Goal: Transaction & Acquisition: Purchase product/service

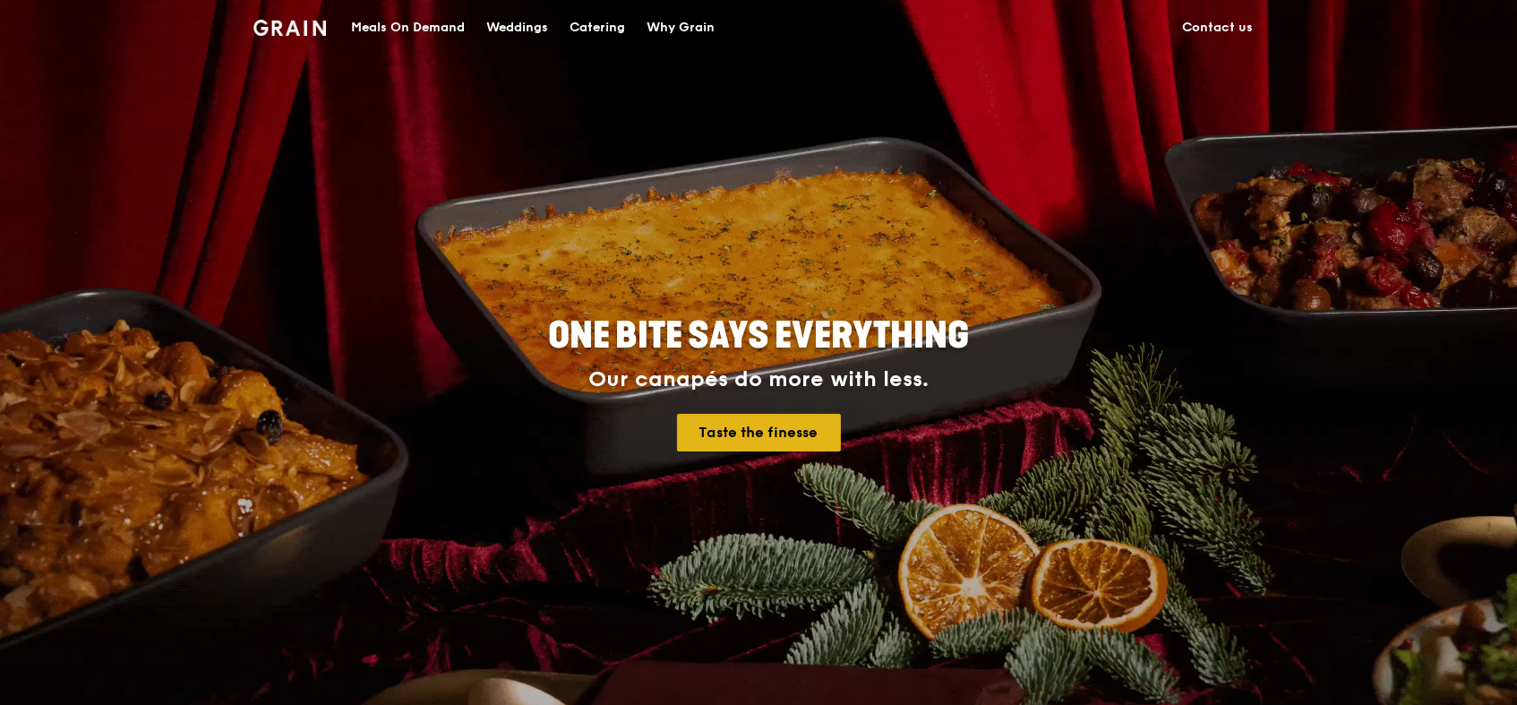
click at [822, 424] on link "Taste the finesse" at bounding box center [759, 433] width 164 height 38
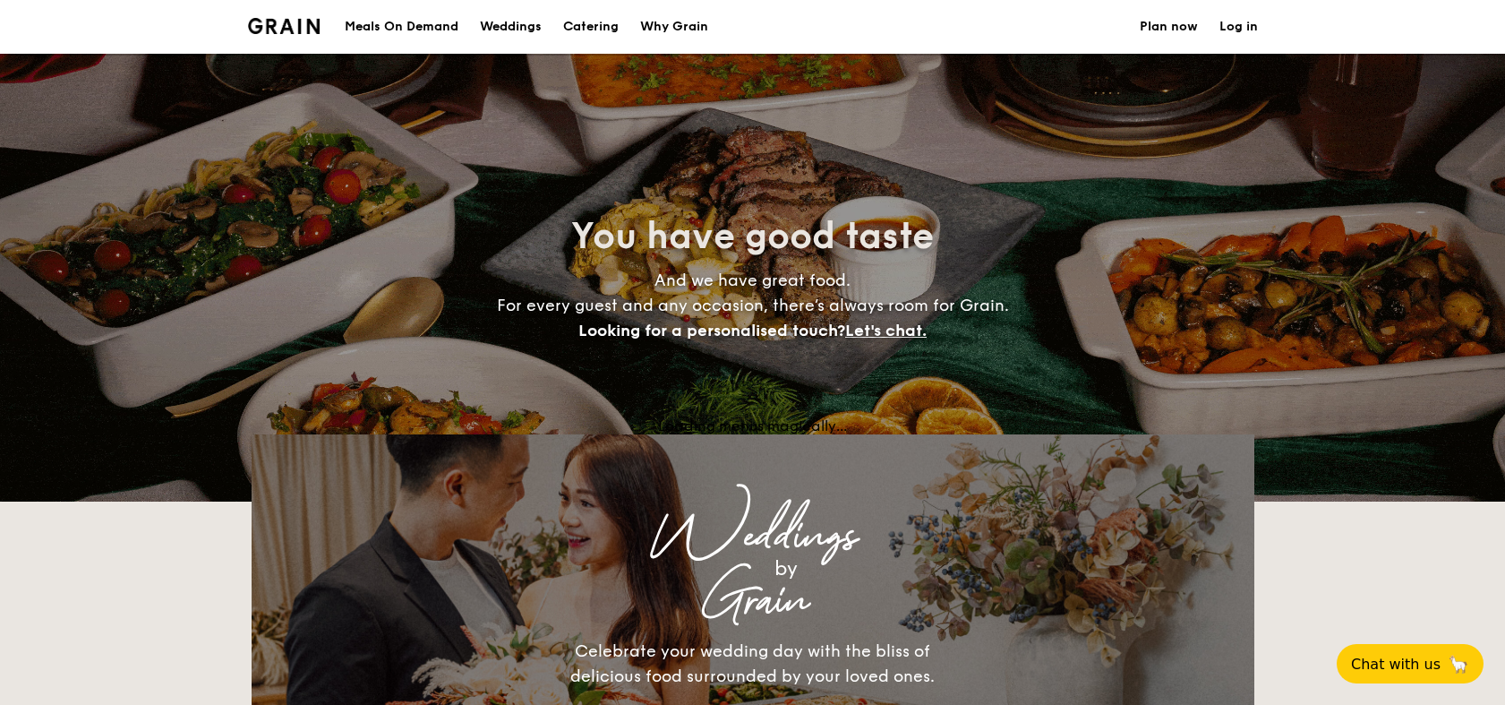
select select
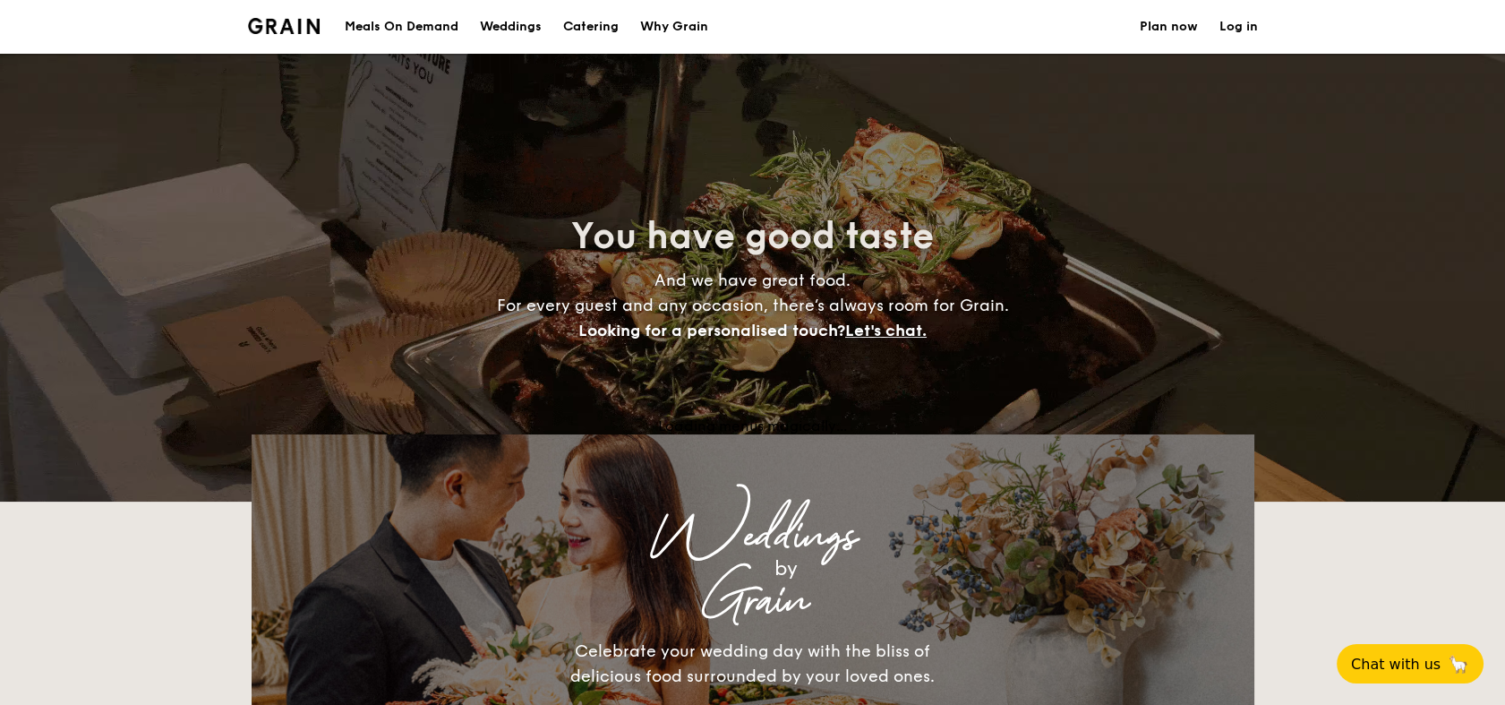
drag, startPoint x: 825, startPoint y: 587, endPoint x: 816, endPoint y: 64, distance: 523.0
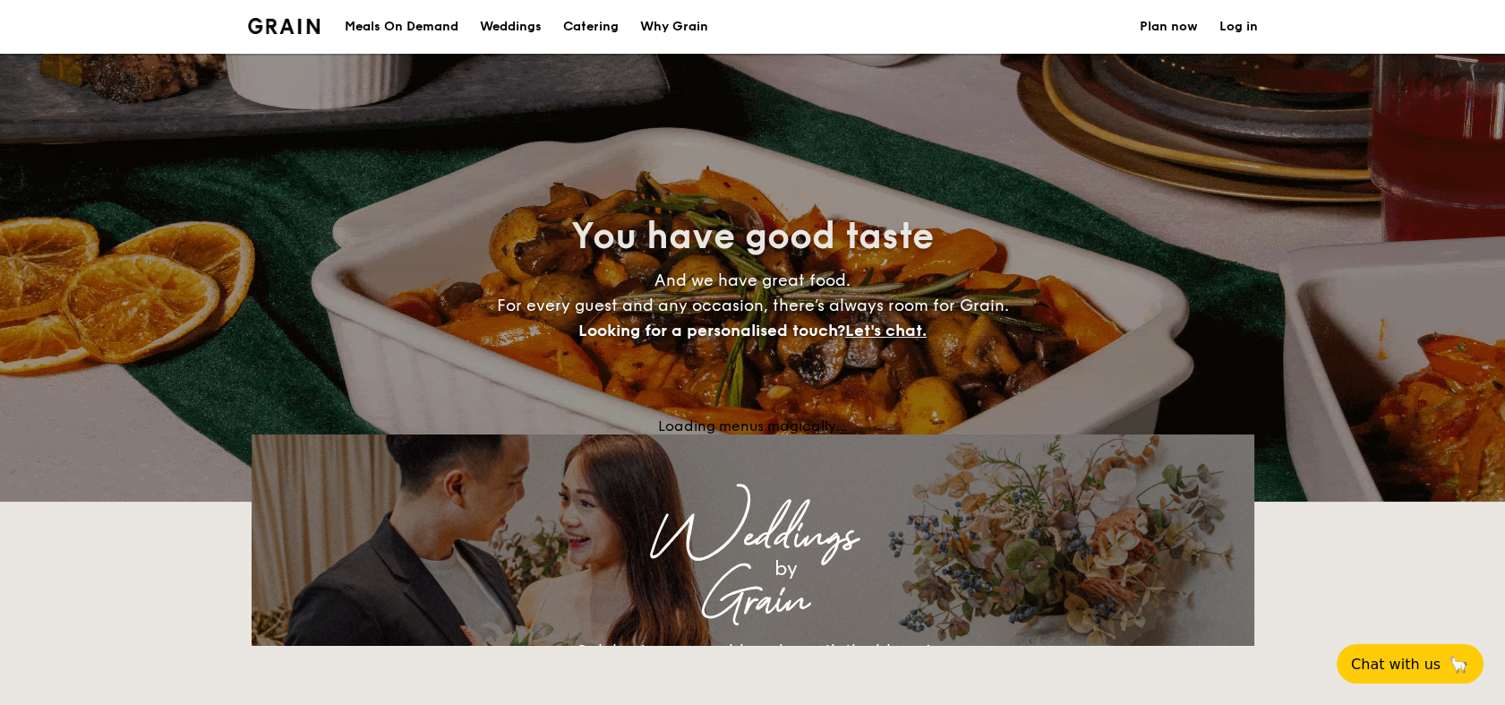
drag, startPoint x: 350, startPoint y: 477, endPoint x: 376, endPoint y: -26, distance: 503.9
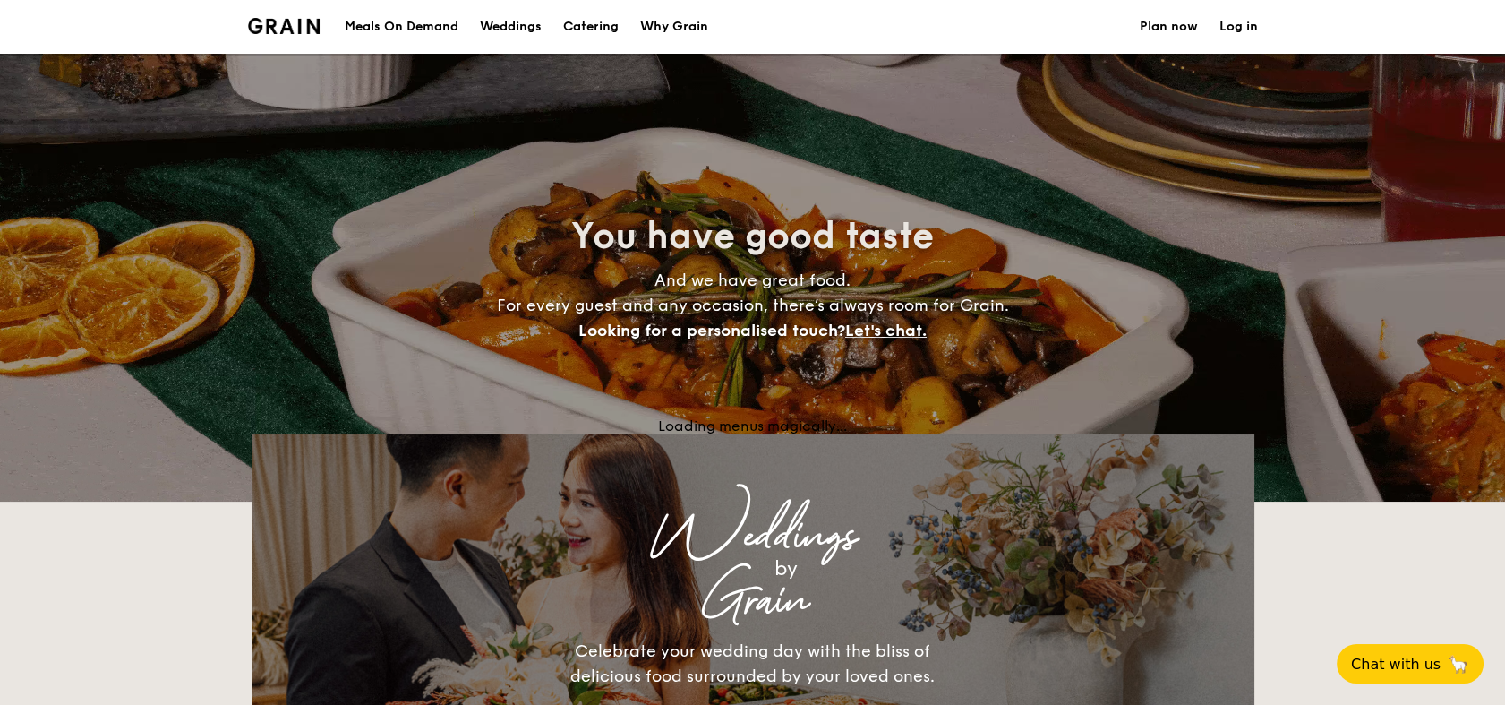
click at [427, 32] on div "Meals On Demand" at bounding box center [402, 27] width 114 height 54
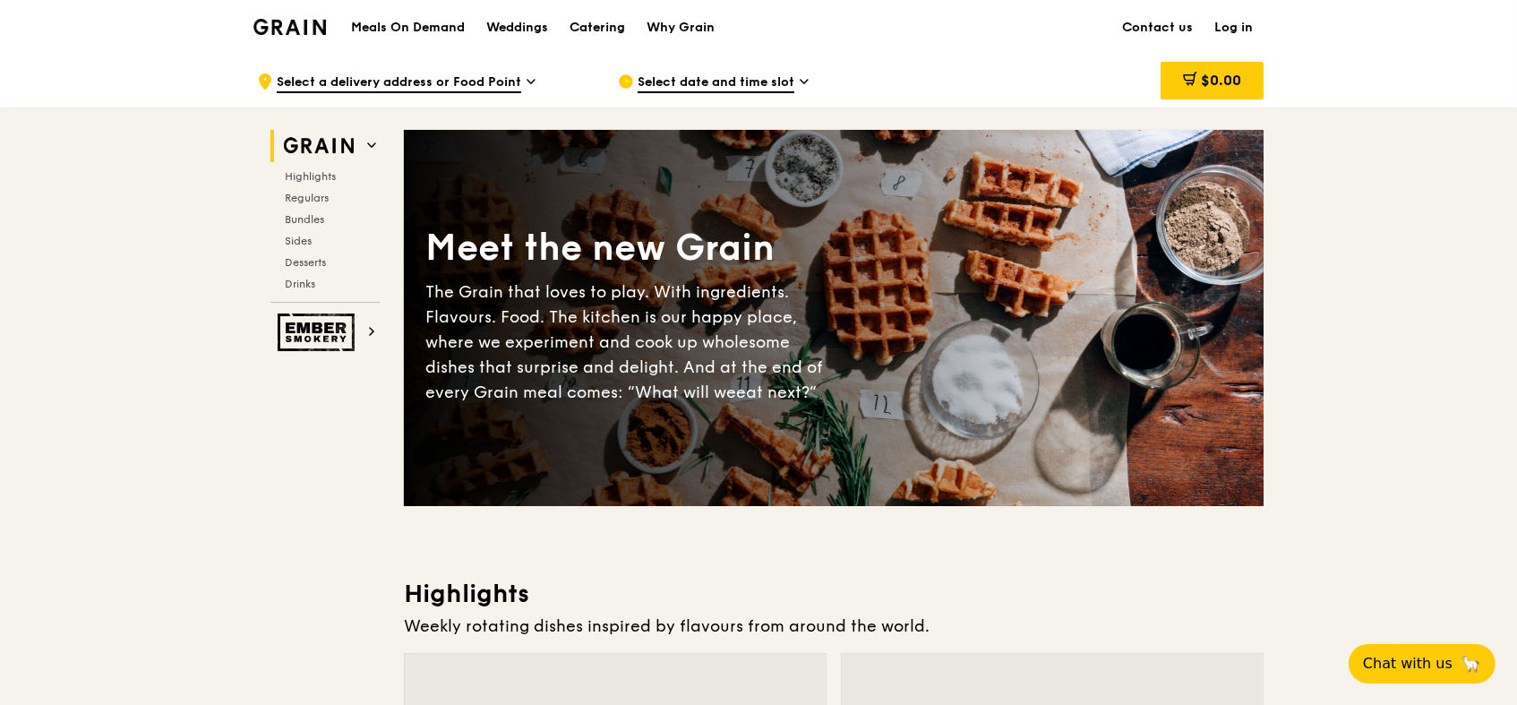
click at [592, 22] on div "Catering" at bounding box center [598, 28] width 56 height 54
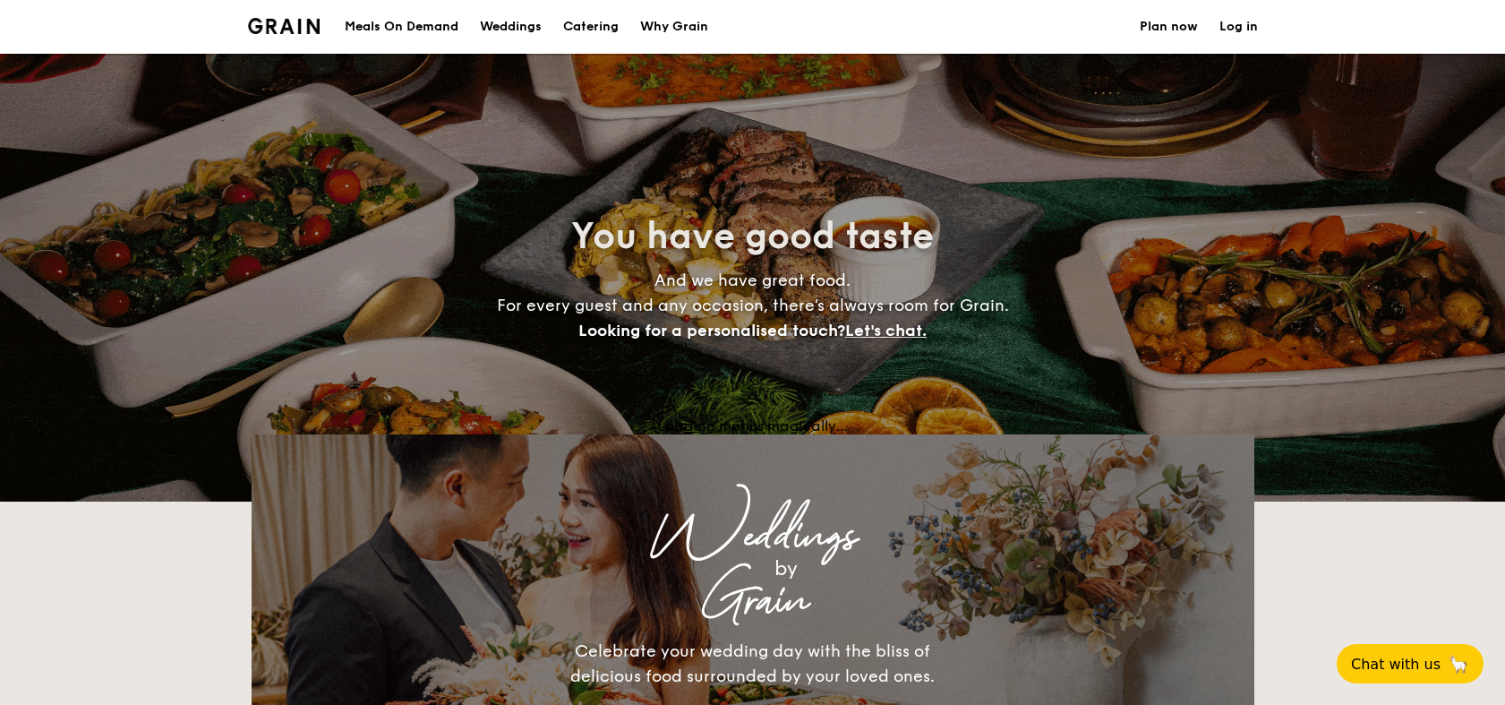
select select
click at [375, 28] on div "Meals On Demand" at bounding box center [402, 27] width 114 height 54
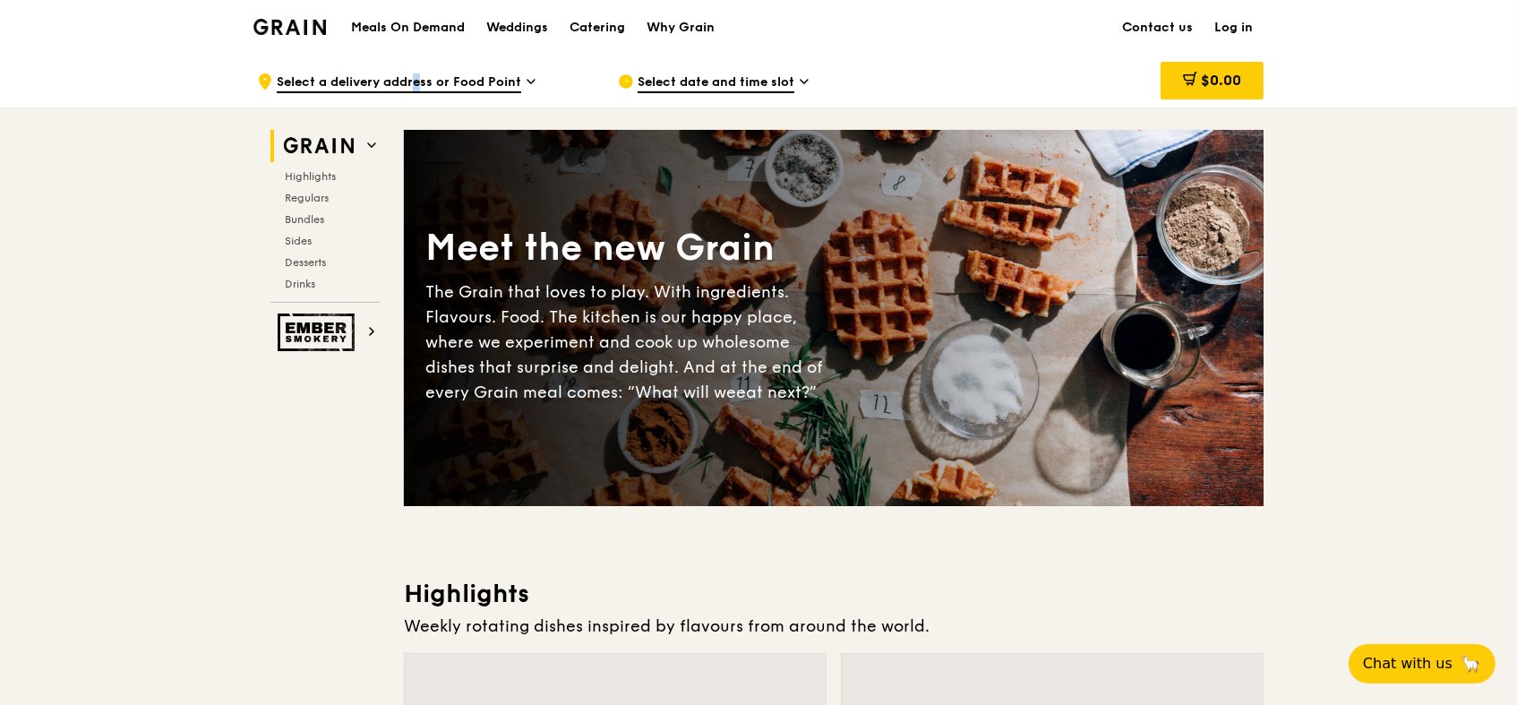
click at [355, 90] on span "Select a delivery address or Food Point" at bounding box center [399, 83] width 244 height 20
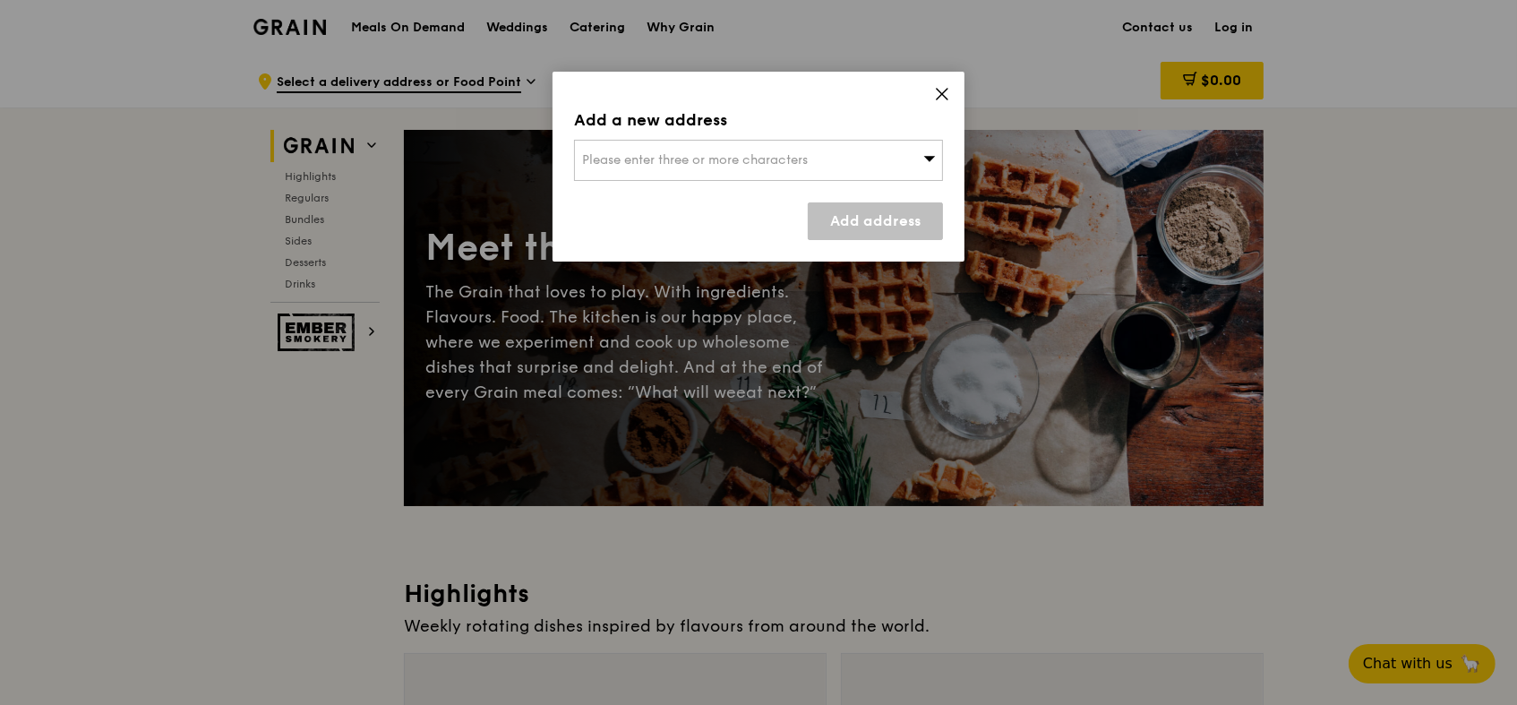
click at [612, 159] on span "Please enter three or more characters" at bounding box center [695, 159] width 226 height 15
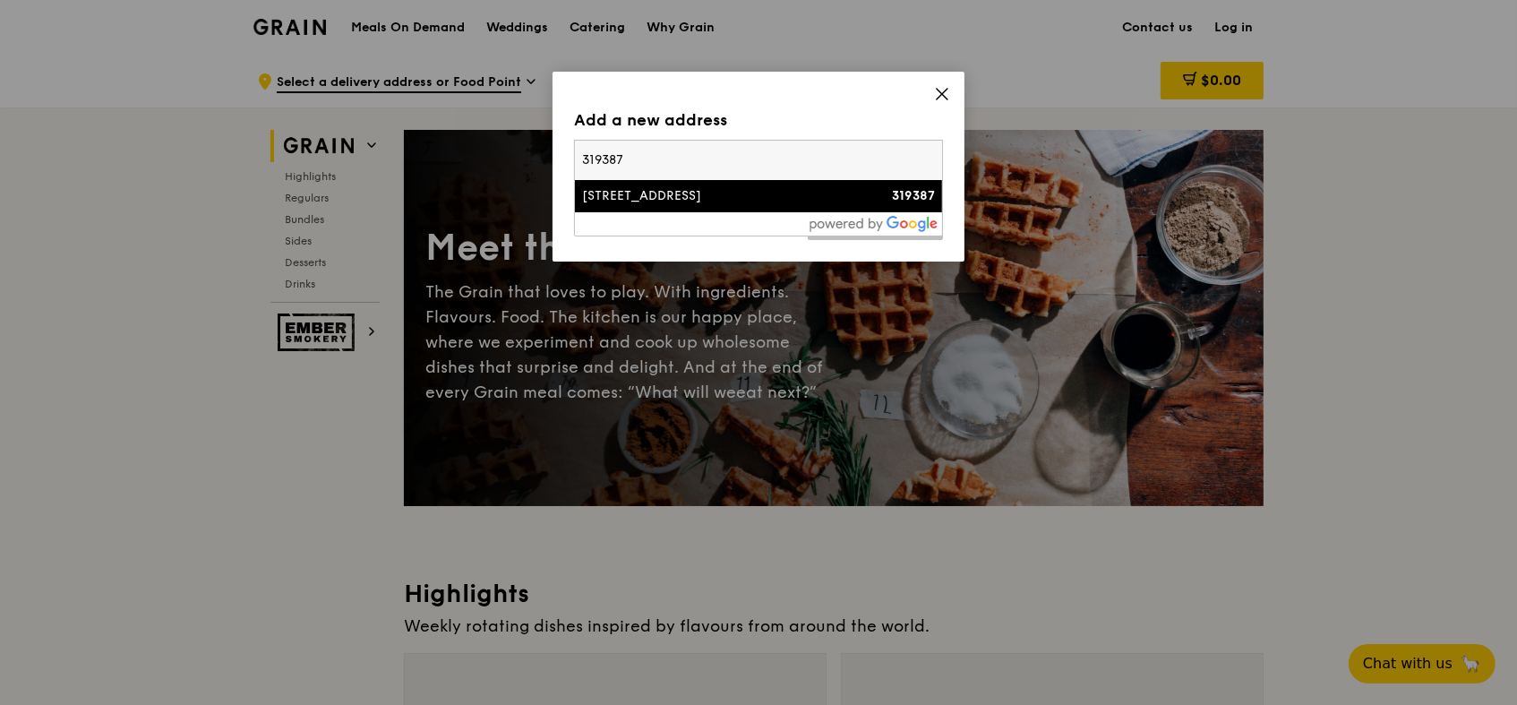
type input "319387"
click at [741, 205] on div "[STREET_ADDRESS]" at bounding box center [714, 196] width 265 height 18
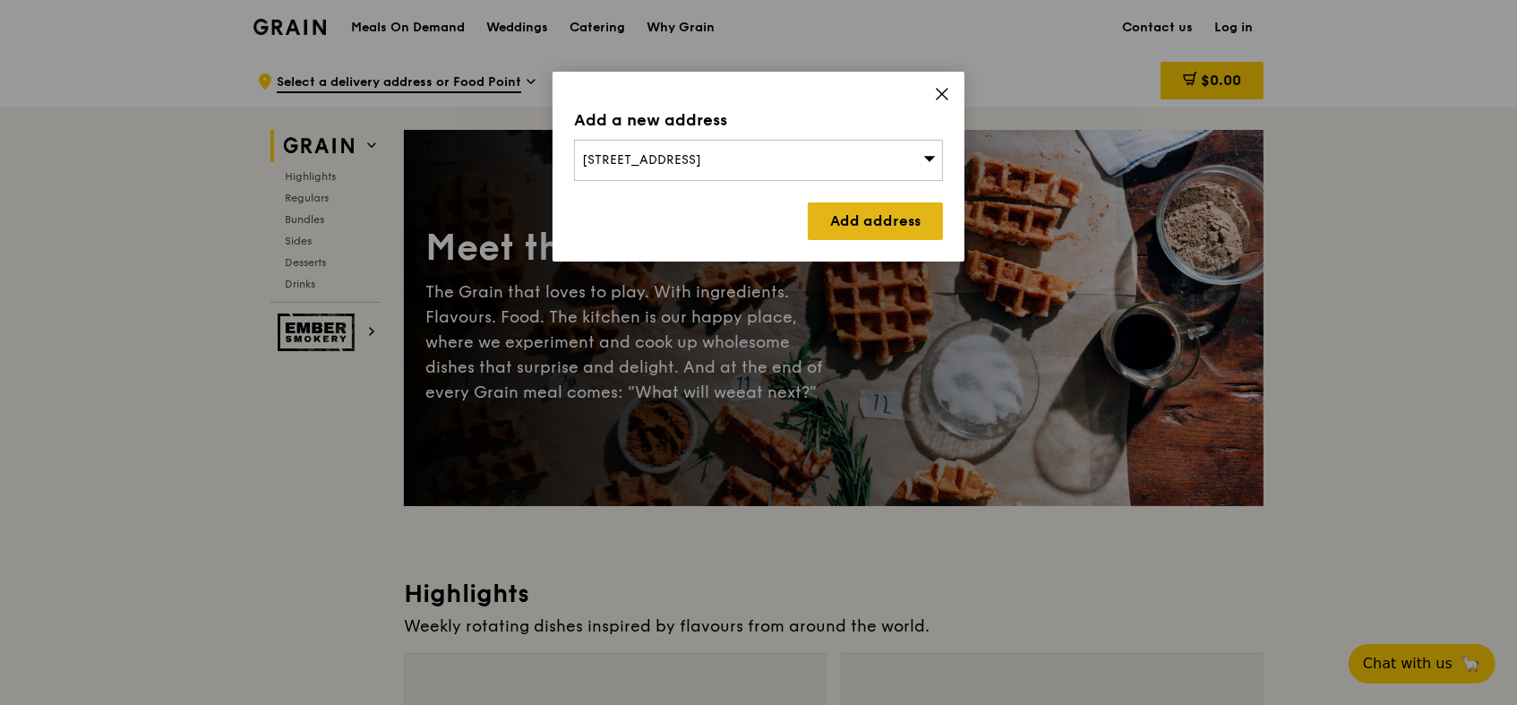
click at [889, 228] on link "Add address" at bounding box center [875, 221] width 135 height 38
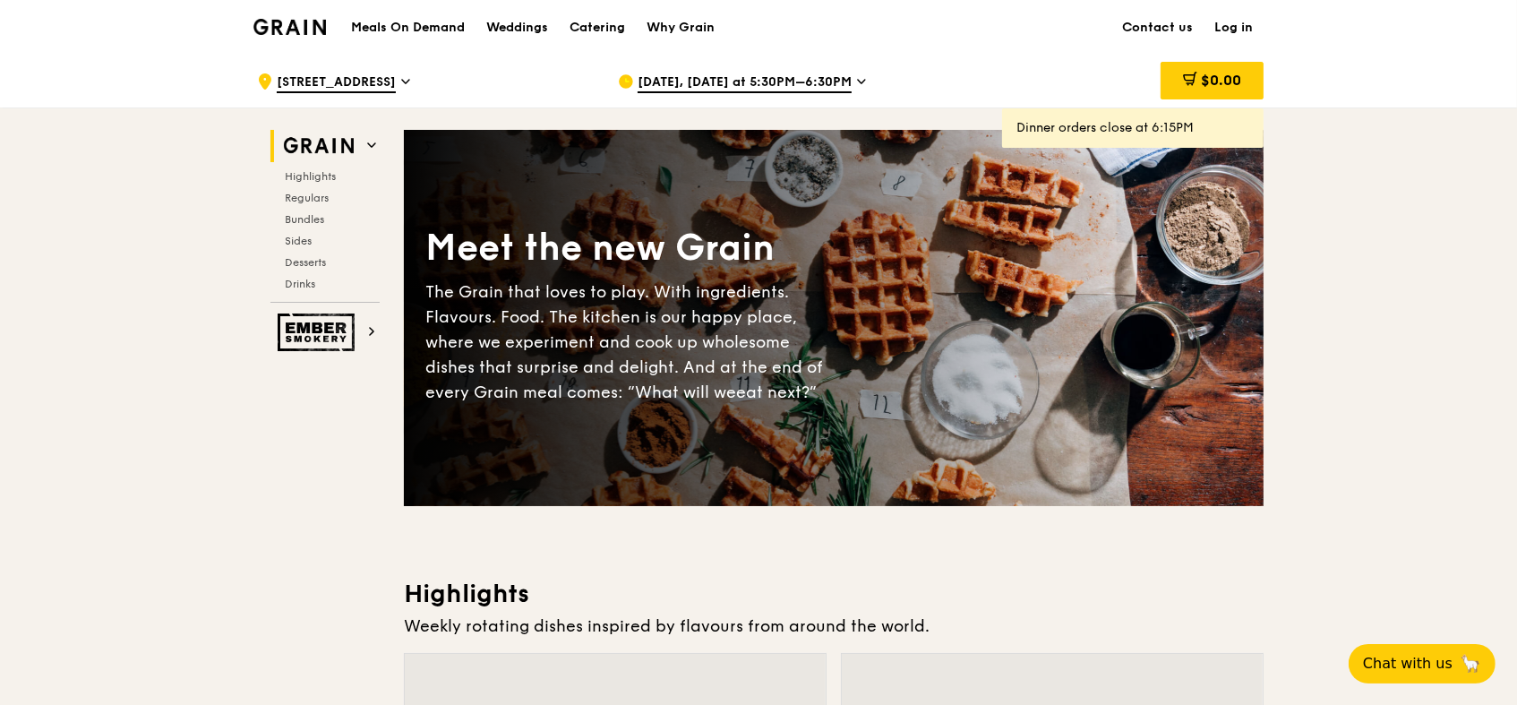
click at [695, 80] on span "[DATE], [DATE] at 5:30PM–6:30PM" at bounding box center [745, 83] width 214 height 20
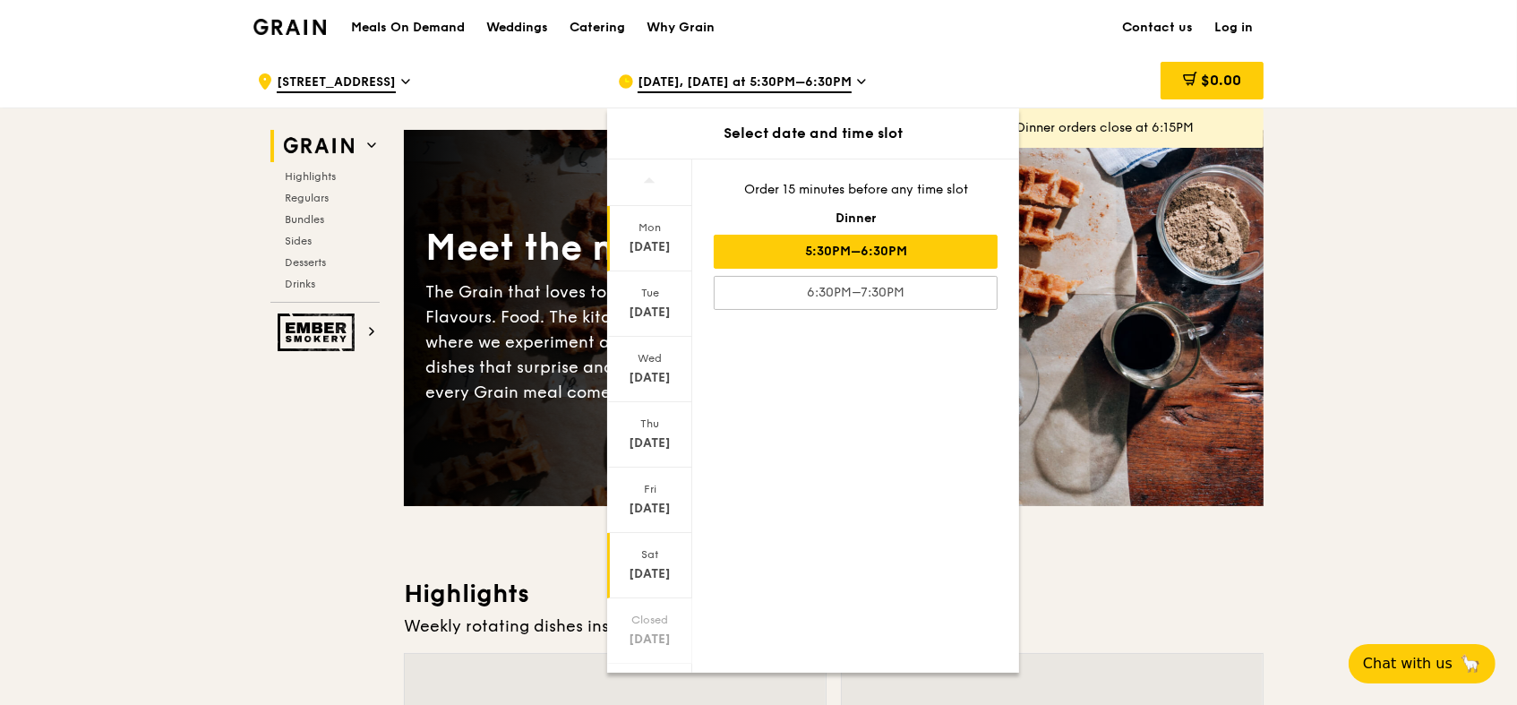
click at [628, 572] on div "[DATE]" at bounding box center [649, 565] width 85 height 65
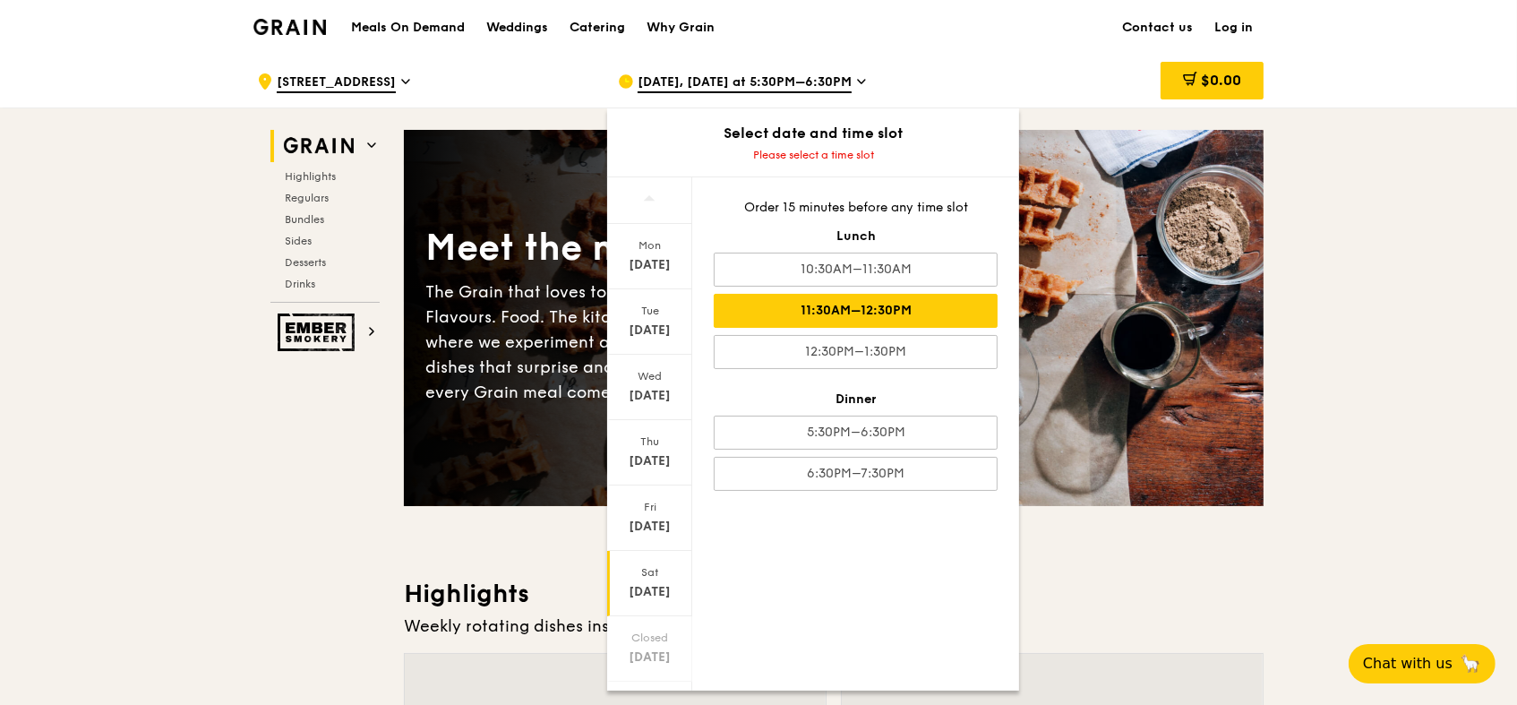
click at [832, 328] on div "11:30AM–12:30PM" at bounding box center [856, 311] width 284 height 34
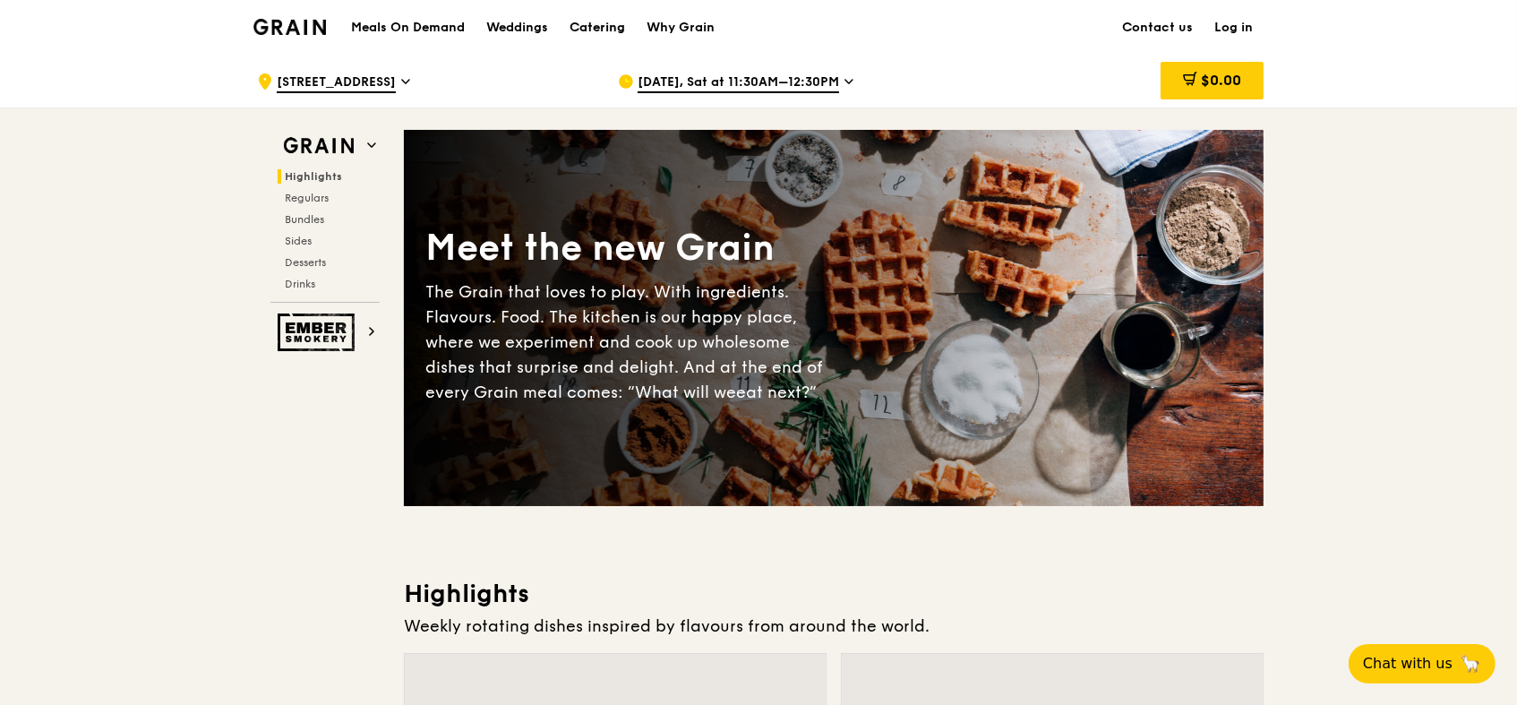
click at [579, 23] on div "Catering" at bounding box center [598, 28] width 56 height 54
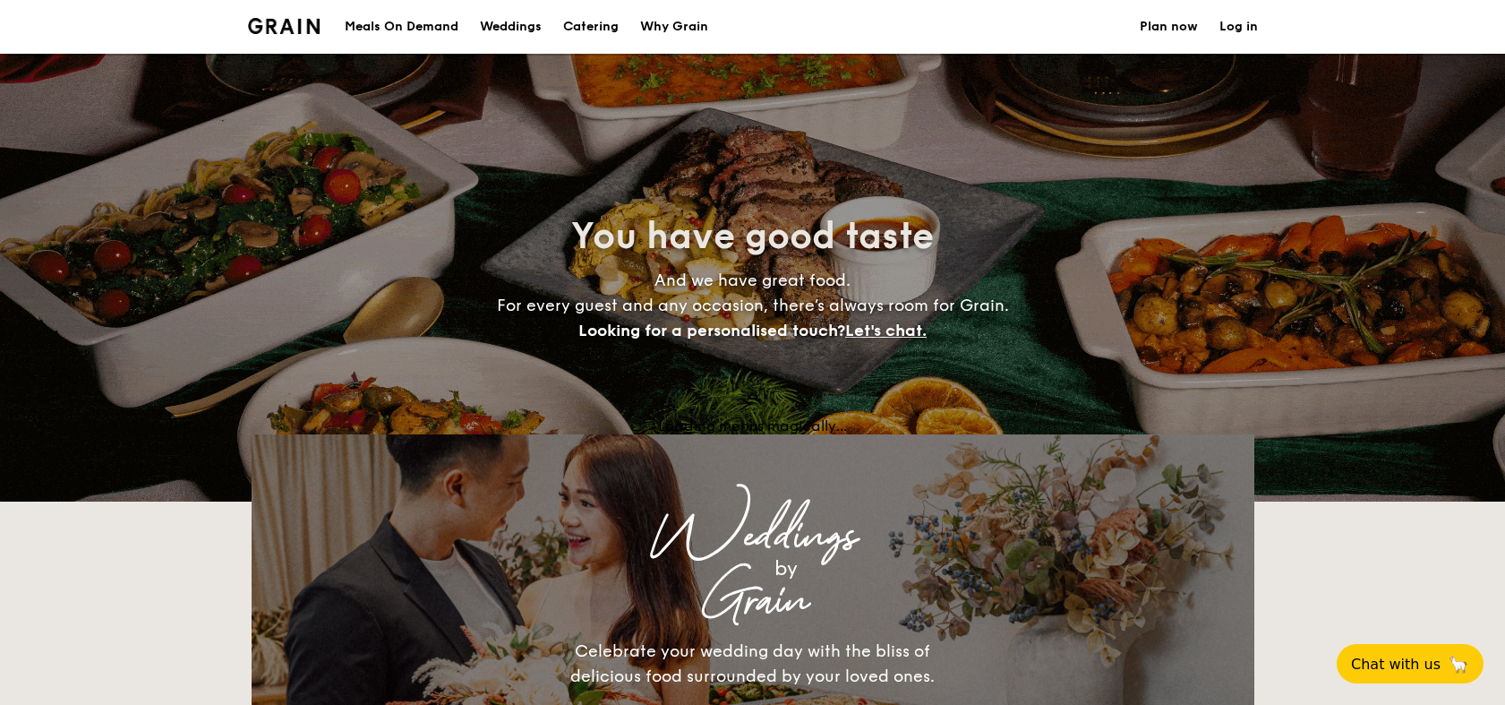
select select
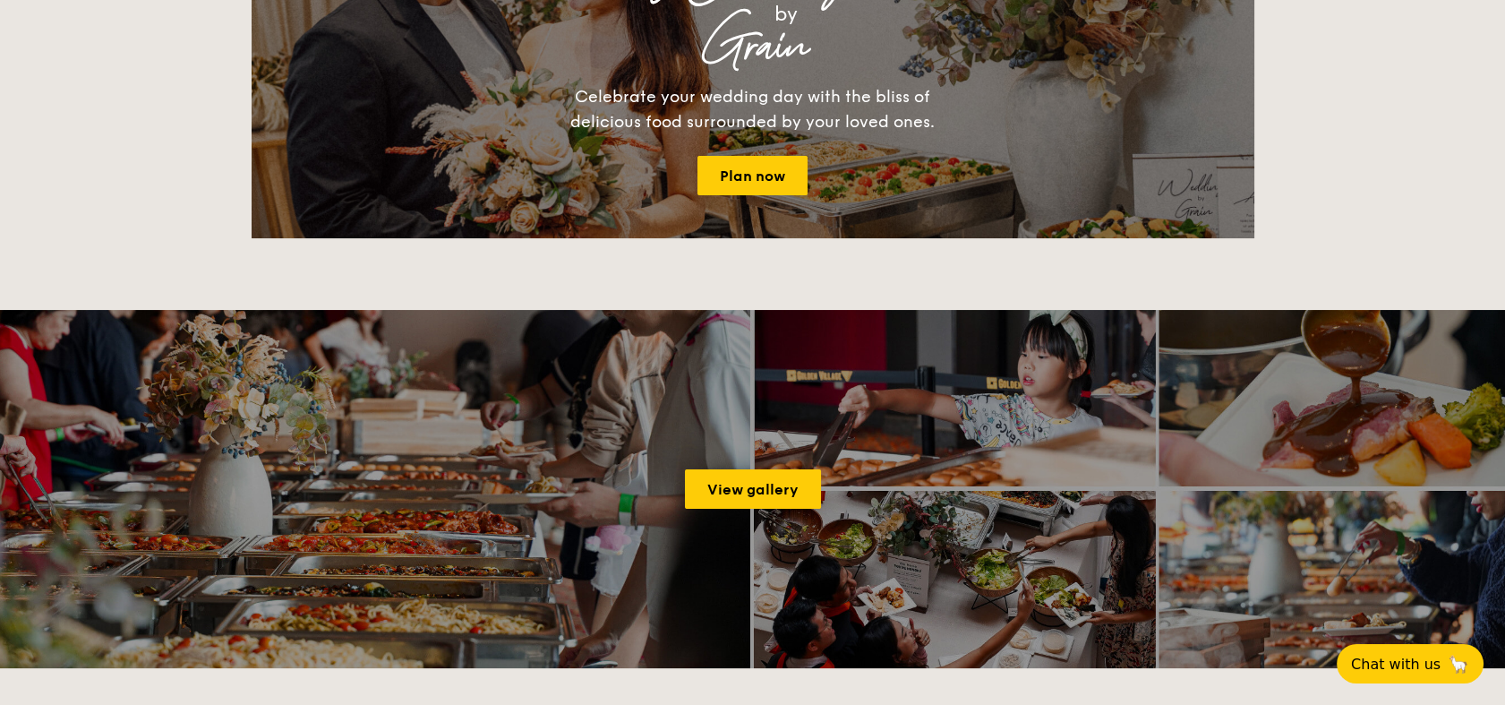
scroll to position [895, 0]
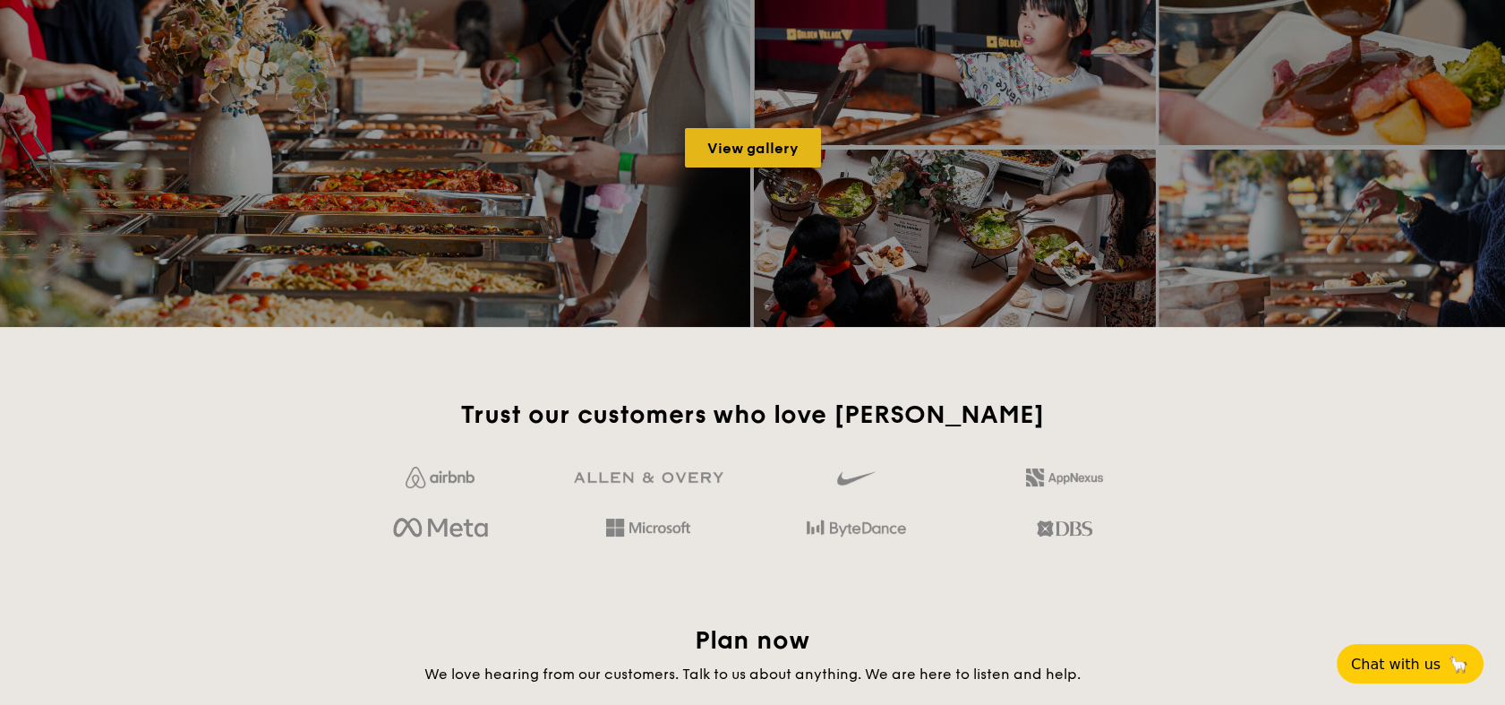
click at [753, 167] on link "View gallery" at bounding box center [753, 147] width 136 height 39
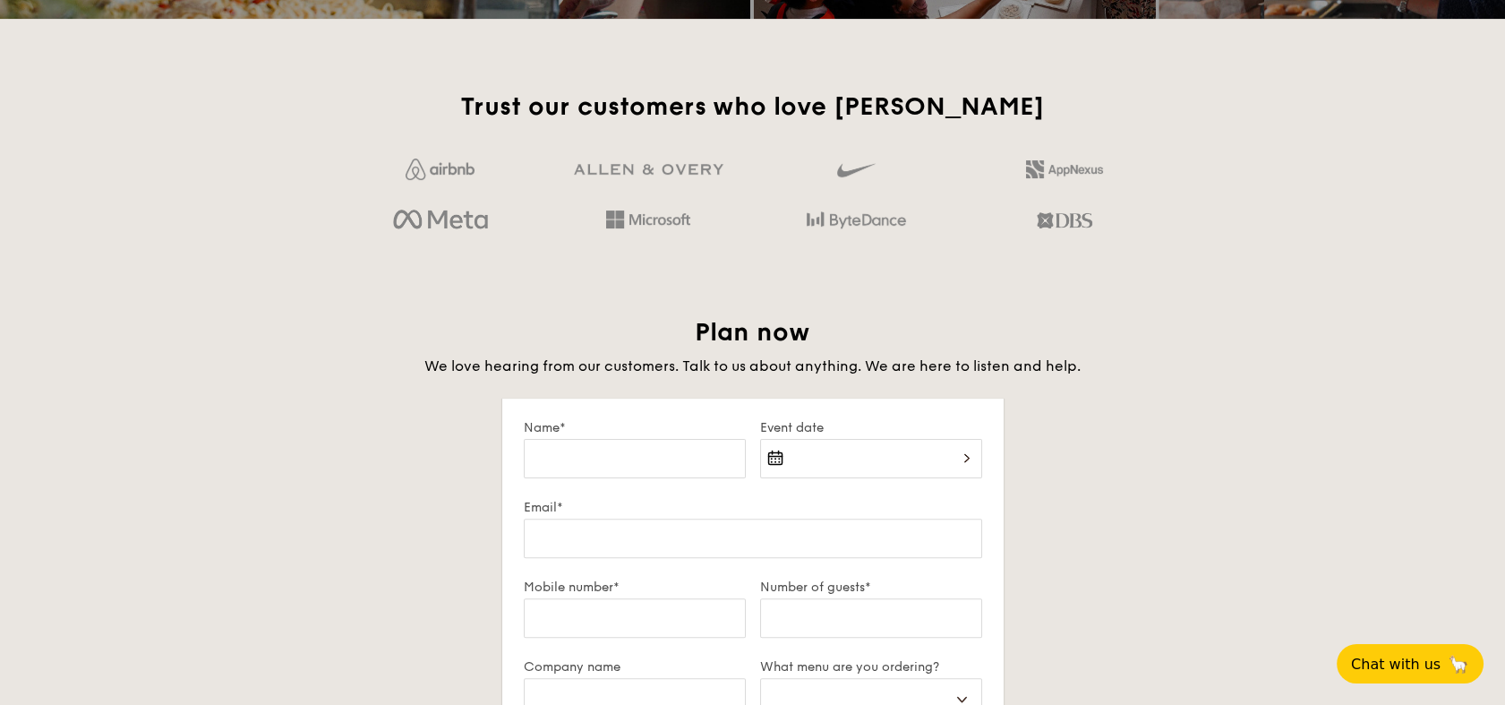
scroll to position [1492, 0]
